Goal: Communication & Community: Answer question/provide support

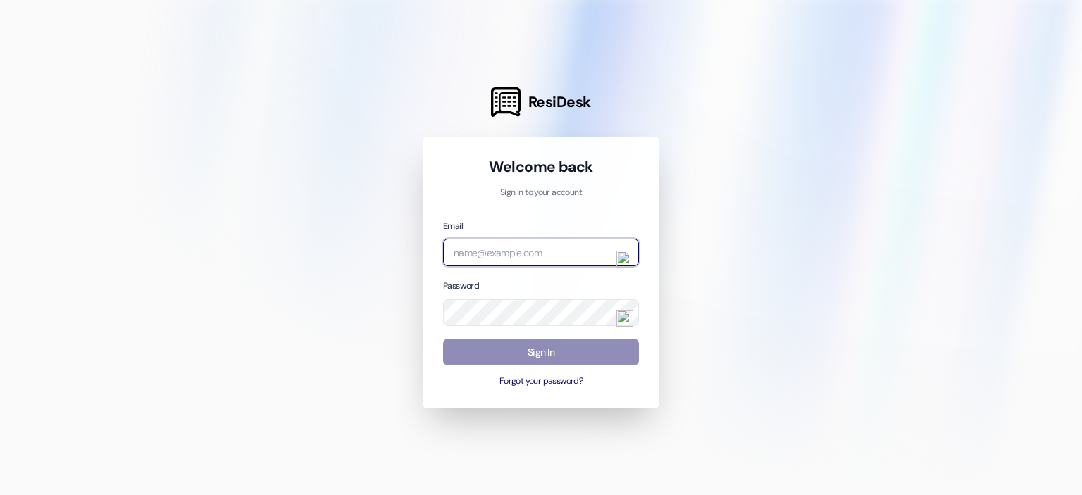
type input "[EMAIL_ADDRESS][DOMAIN_NAME]"
click at [540, 354] on button "Sign In" at bounding box center [541, 352] width 196 height 27
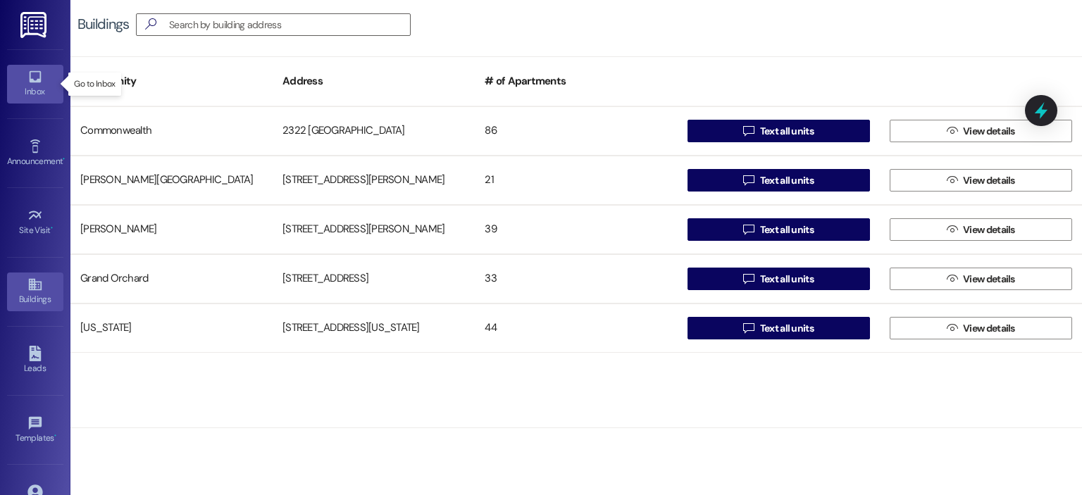
click at [37, 77] on icon at bounding box center [34, 76] width 15 height 15
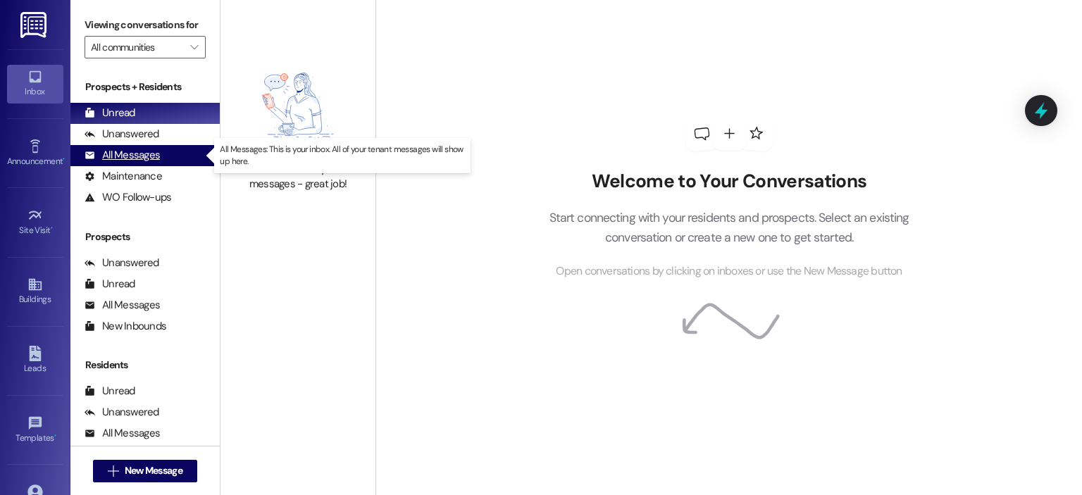
click at [141, 156] on div "All Messages" at bounding box center [121, 155] width 75 height 15
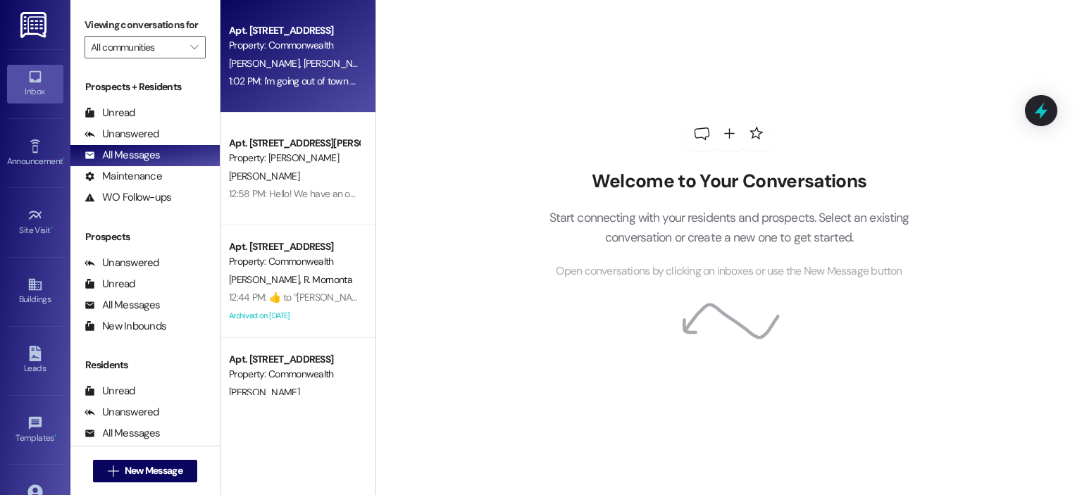
click at [242, 89] on div "1:02 PM: I'm going out of town on the 15th so I would prefer it not to be done …" at bounding box center [293, 82] width 133 height 18
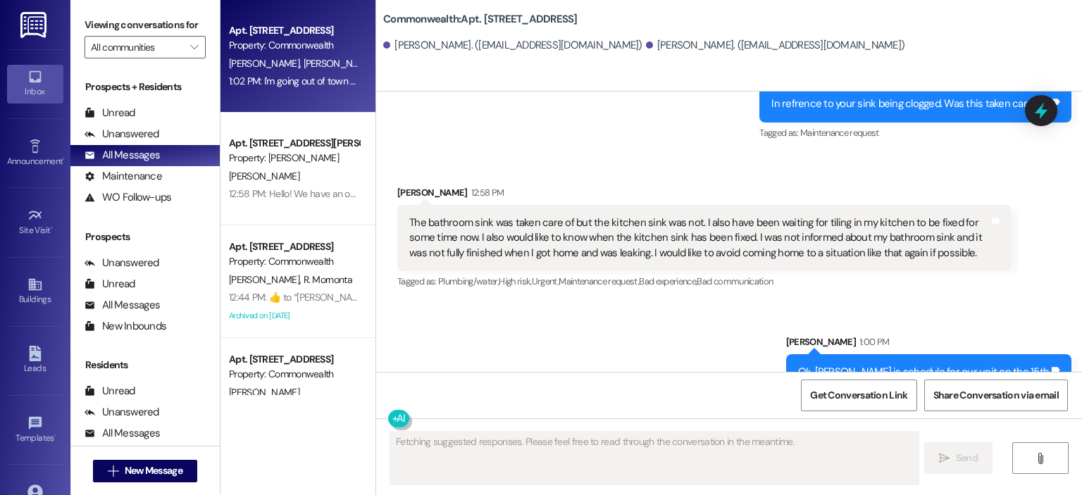
scroll to position [9743, 0]
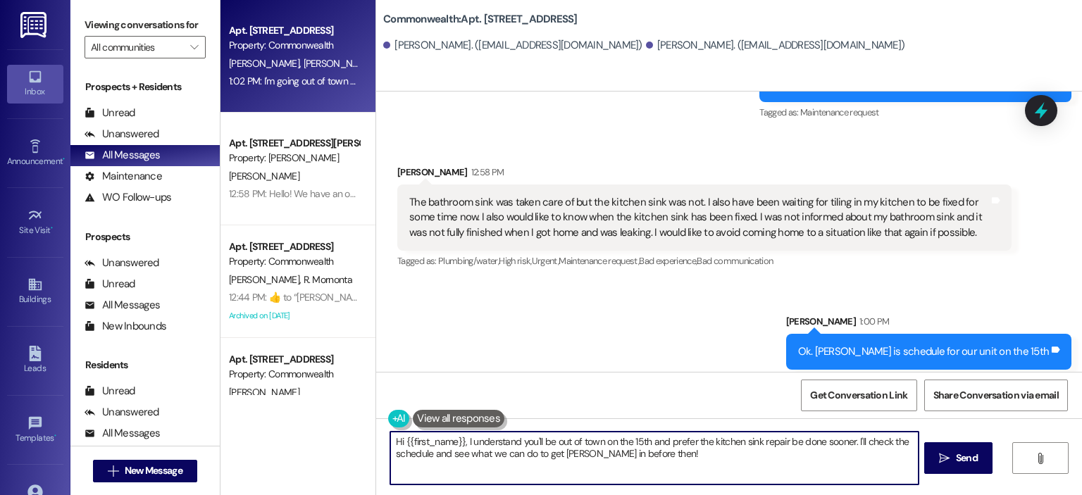
drag, startPoint x: 659, startPoint y: 450, endPoint x: 384, endPoint y: 432, distance: 275.9
click at [390, 432] on textarea "Hi {{first_name}}, I understand you'll be out of town on the 15th and prefer th…" at bounding box center [653, 458] width 527 height 53
paste textarea "We understand your preference to be present during maintenance visits; however,…"
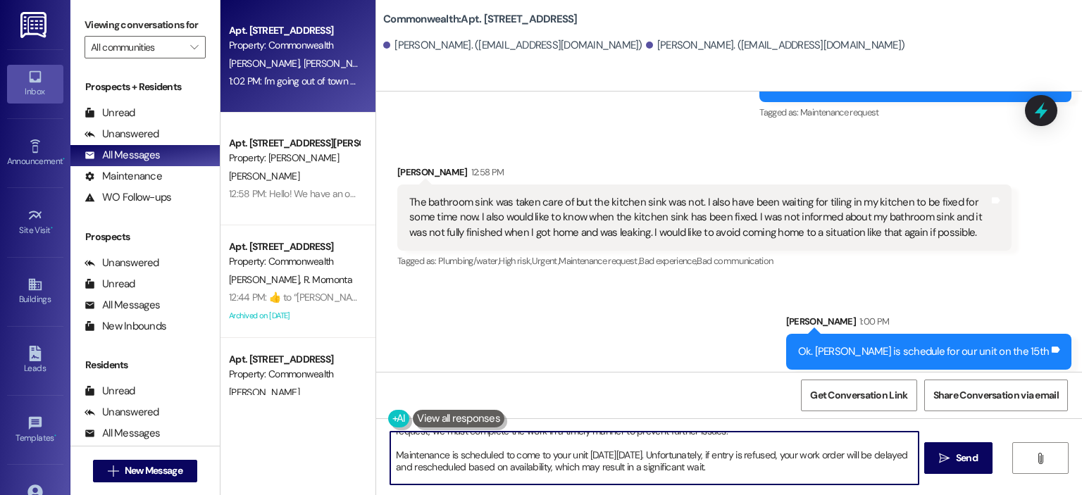
scroll to position [0, 0]
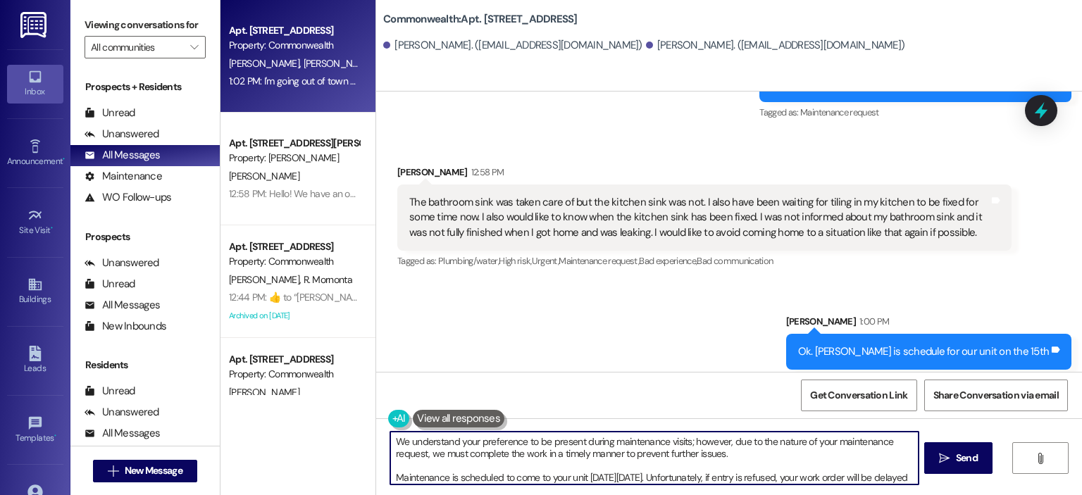
click at [686, 473] on textarea "We understand your preference to be present during maintenance visits; however,…" at bounding box center [653, 458] width 527 height 53
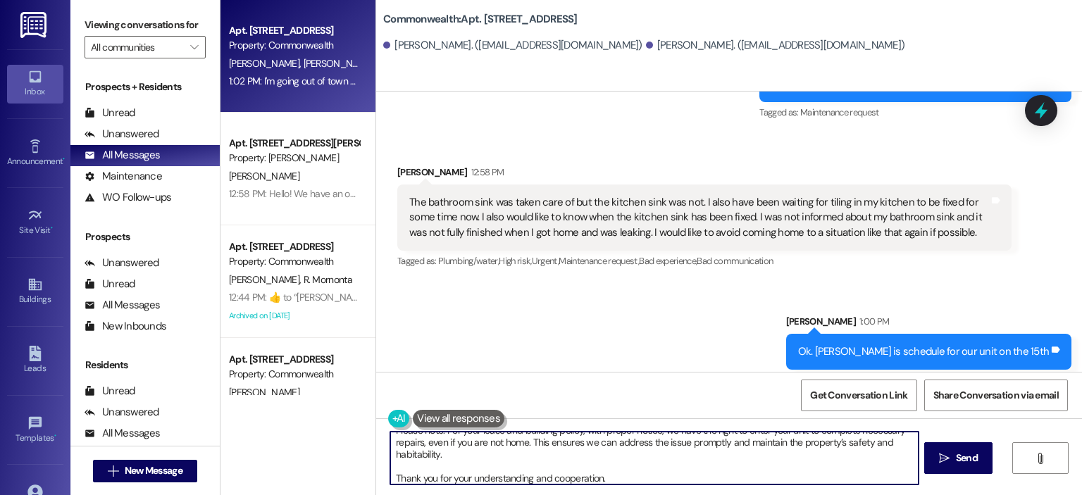
scroll to position [87, 0]
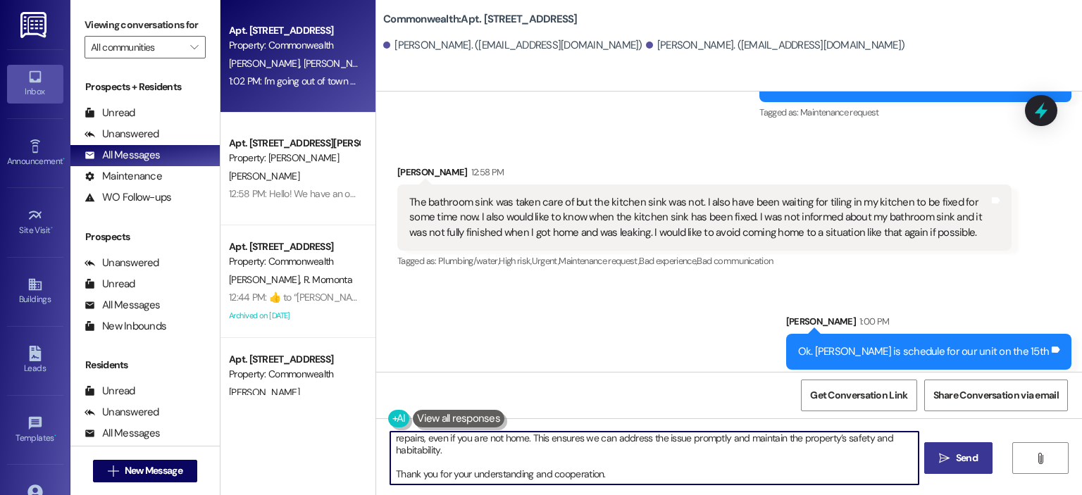
type textarea "We understand your preference to be present during maintenance visits; however,…"
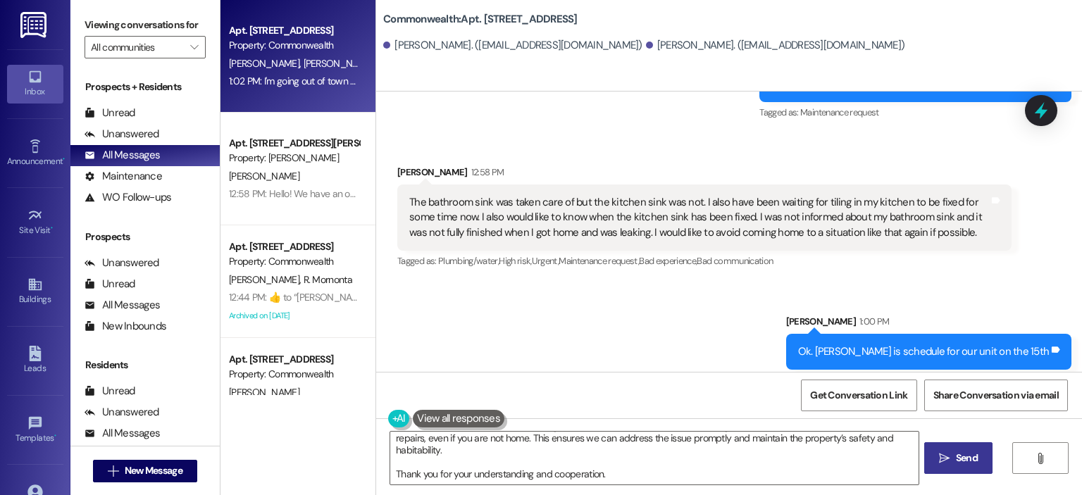
click at [945, 457] on icon "" at bounding box center [944, 458] width 11 height 11
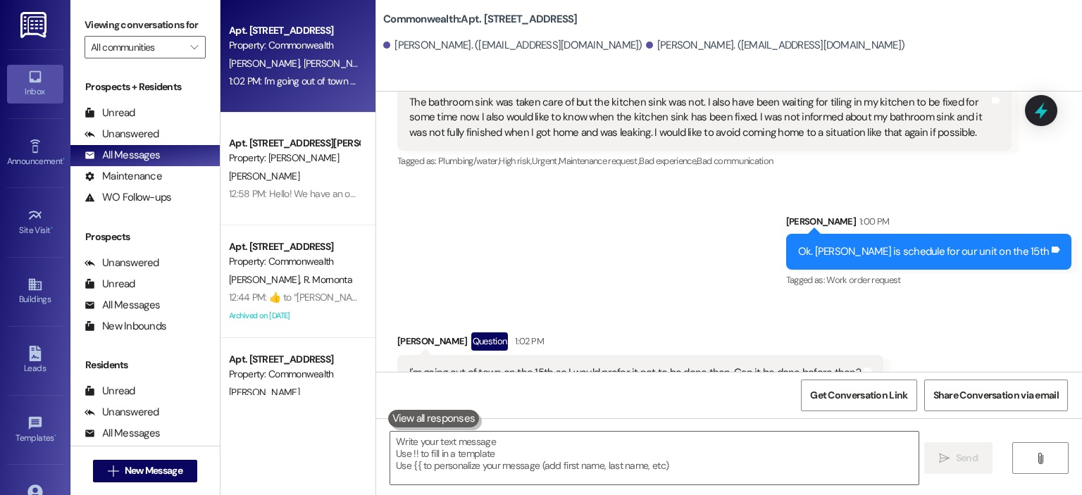
scroll to position [9978, 0]
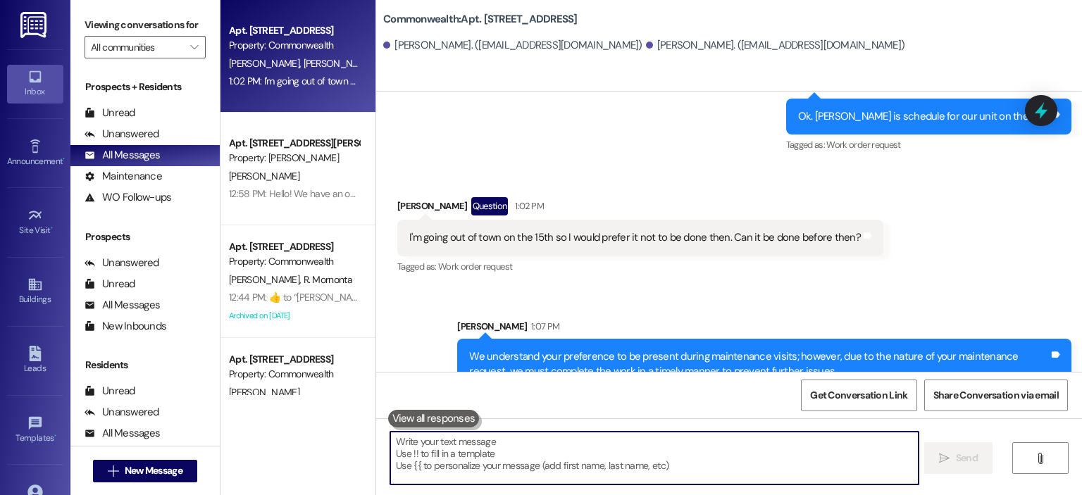
click at [470, 467] on textarea at bounding box center [653, 458] width 527 height 53
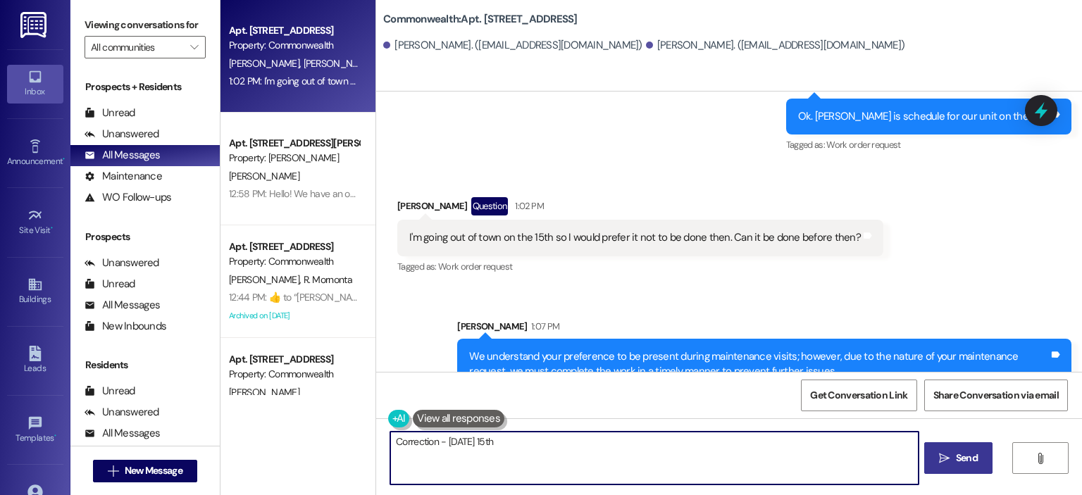
type textarea "Correction - [DATE] 15th"
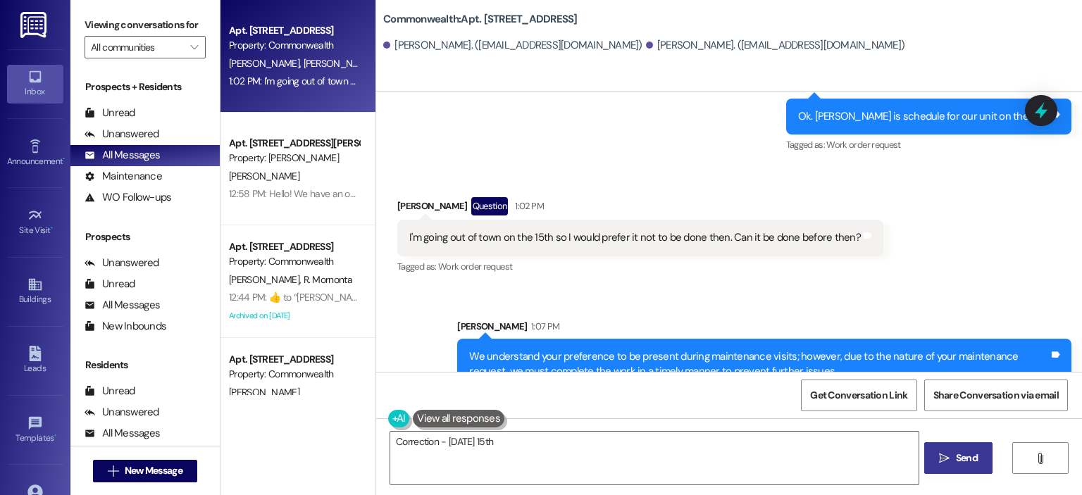
click at [981, 465] on button " Send" at bounding box center [958, 458] width 68 height 32
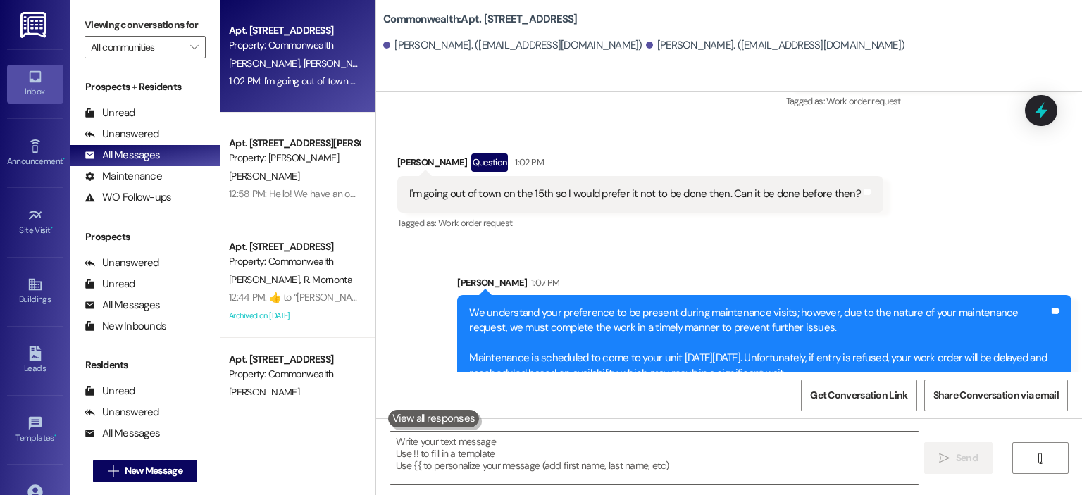
scroll to position [10076, 0]
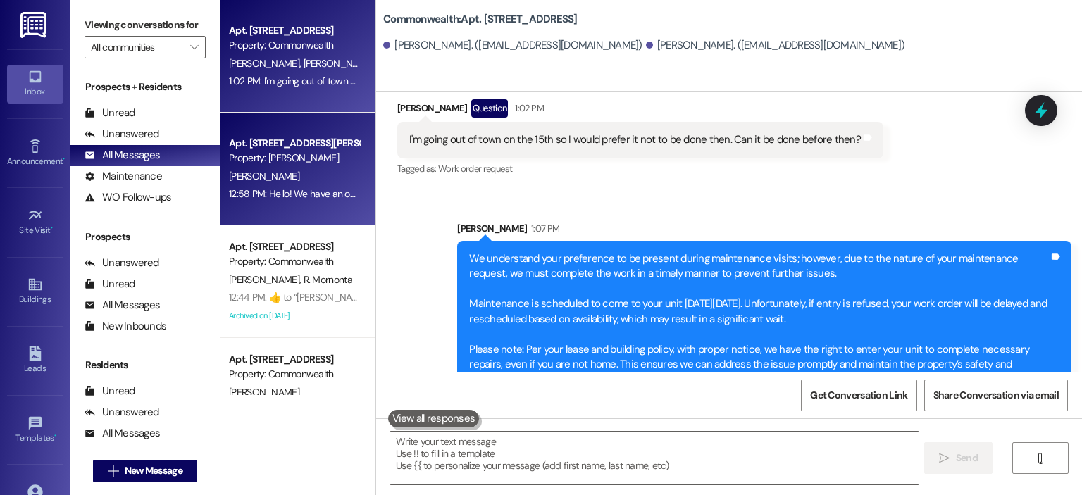
click at [315, 171] on div "[PERSON_NAME]" at bounding box center [293, 177] width 133 height 18
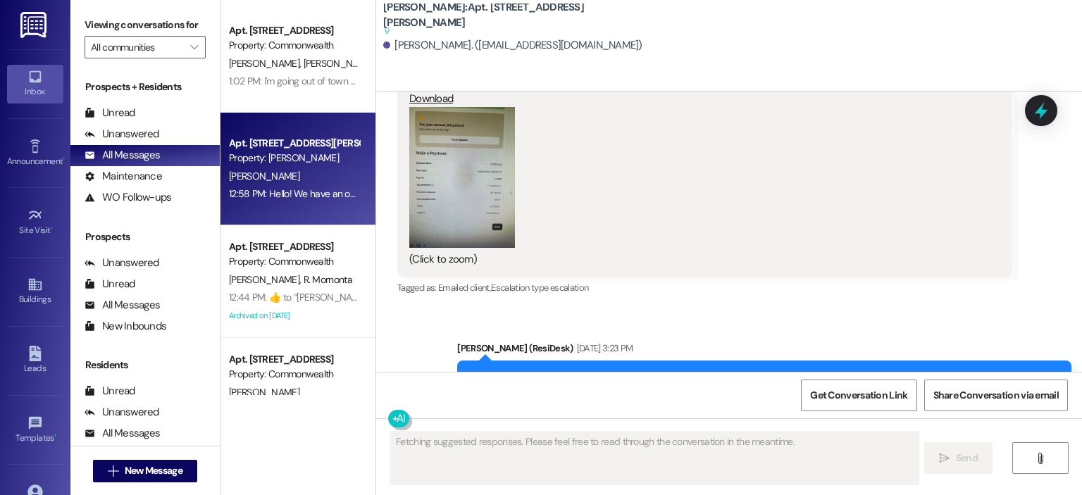
scroll to position [9387, 0]
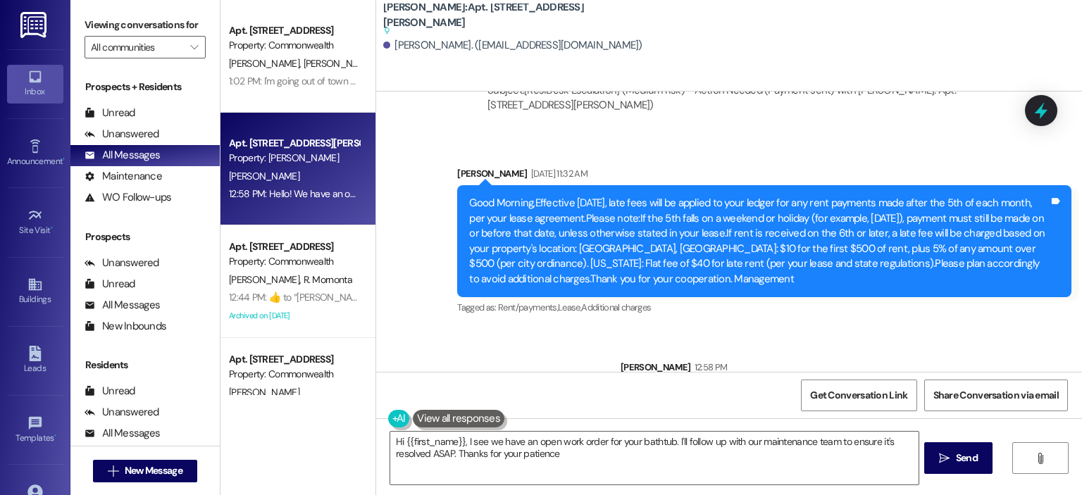
type textarea "Hi {{first_name}}, I see we have an open work order for your bathtub. I'll foll…"
